Goal: Navigation & Orientation: Find specific page/section

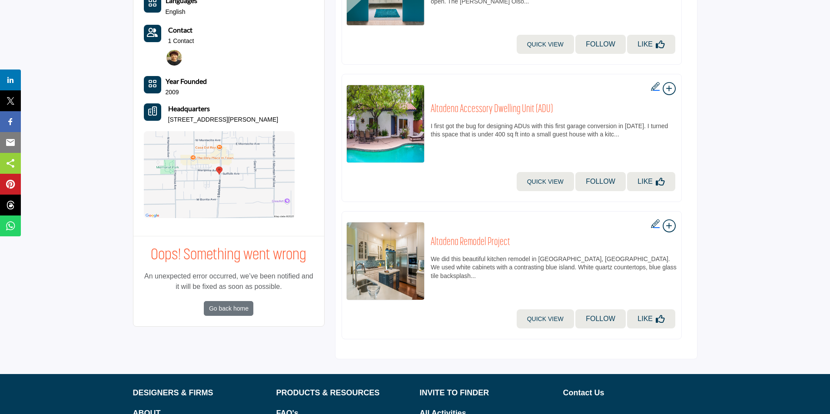
scroll to position [739, 0]
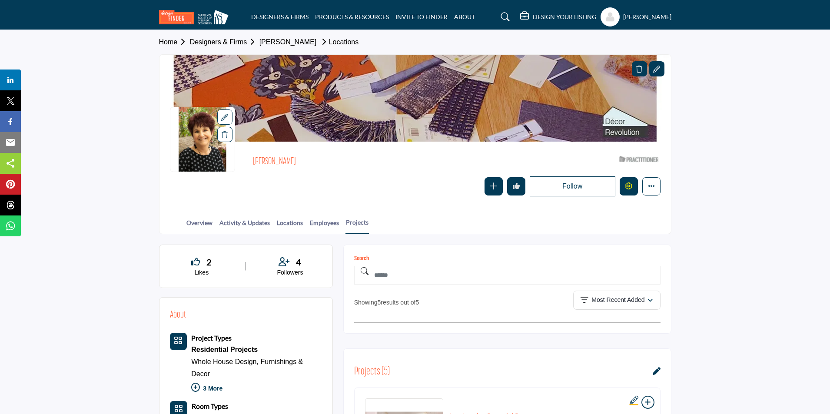
click at [630, 185] on icon "Edit company" at bounding box center [628, 186] width 7 height 7
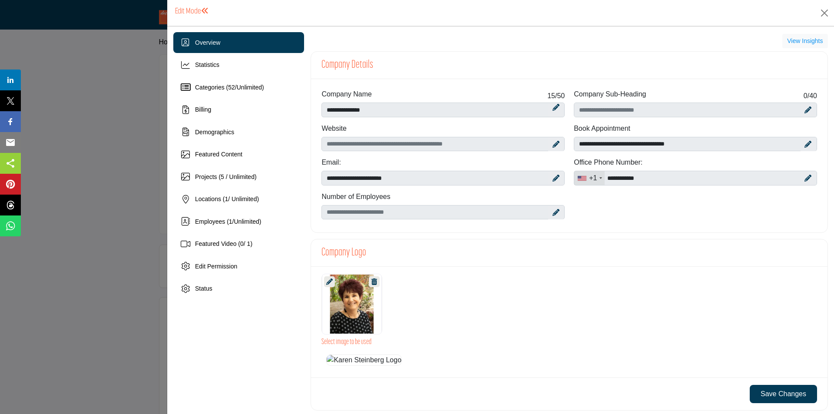
click at [101, 208] on div at bounding box center [417, 207] width 834 height 414
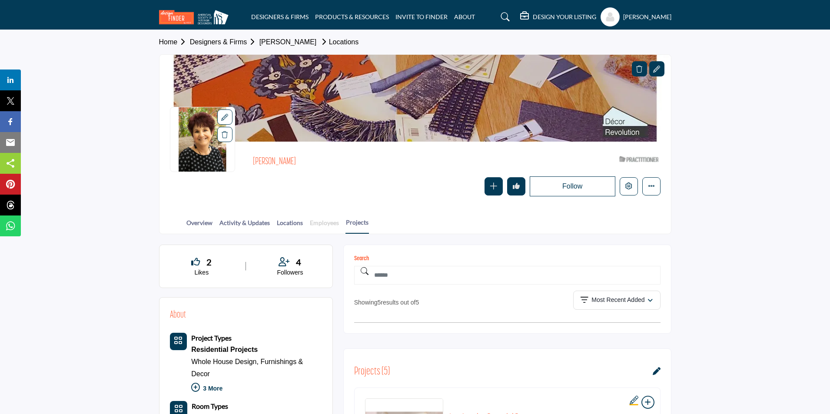
click at [320, 223] on link "Employees" at bounding box center [324, 225] width 30 height 15
